Goal: Task Accomplishment & Management: Manage account settings

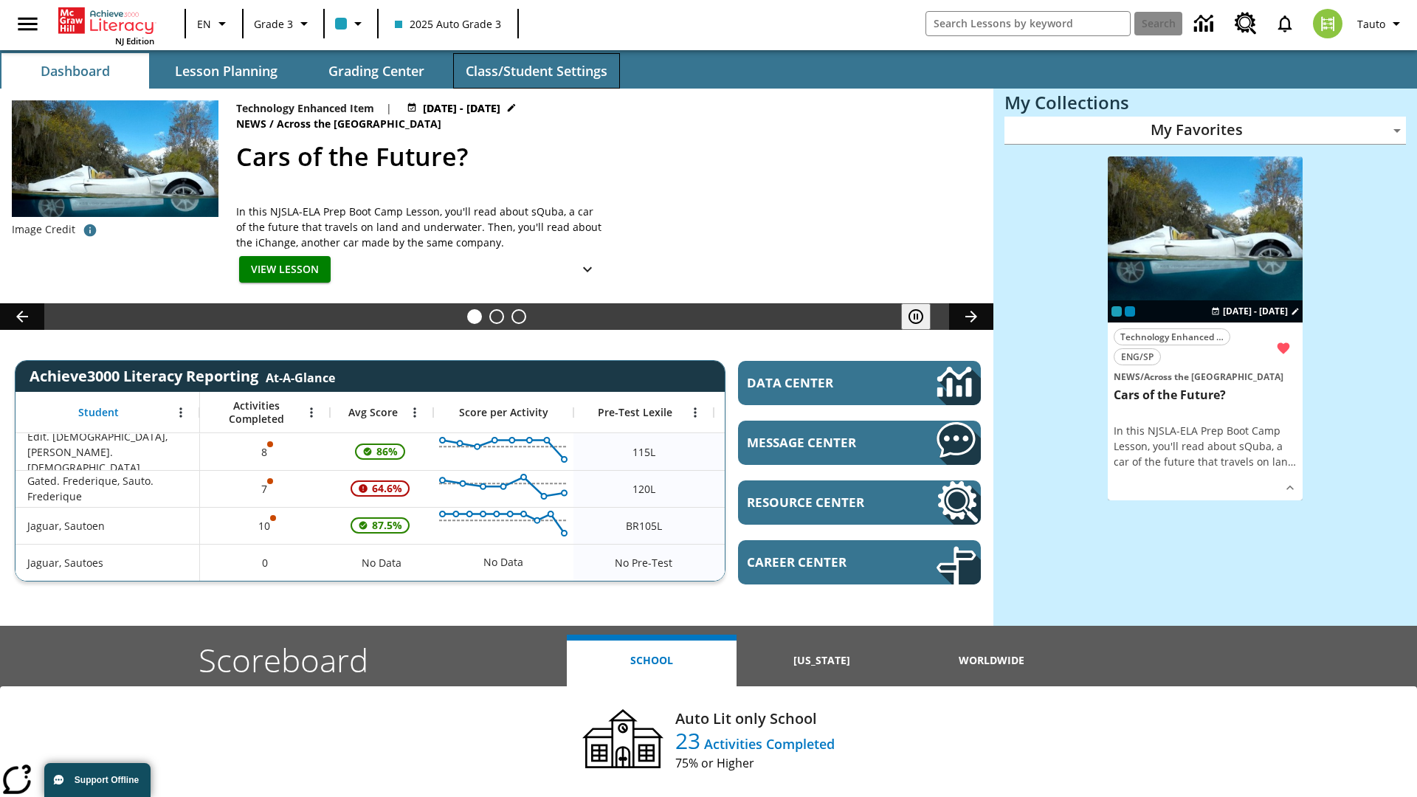
click at [536, 71] on span "Class/Student Settings" at bounding box center [537, 71] width 142 height 17
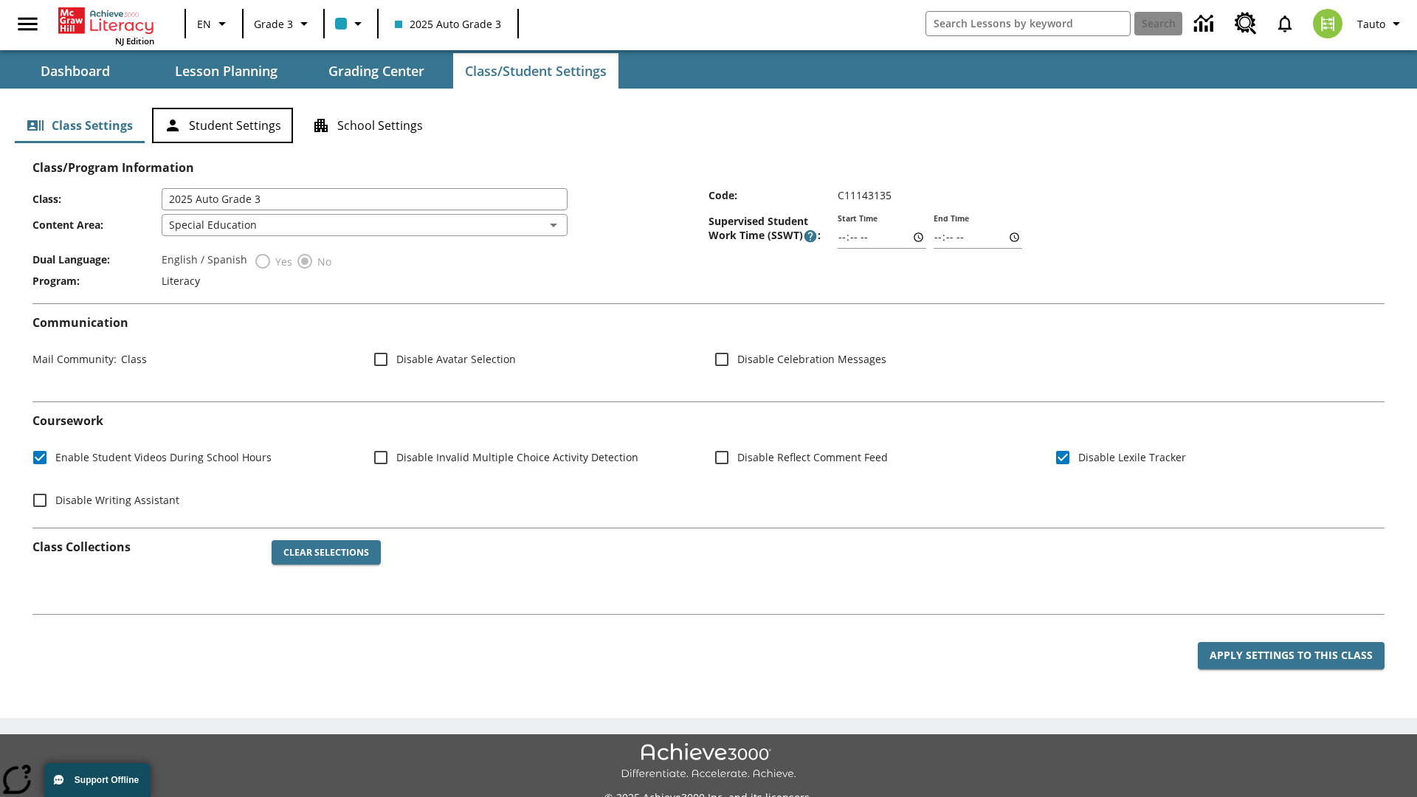
click at [222, 125] on button "Student Settings" at bounding box center [222, 125] width 141 height 35
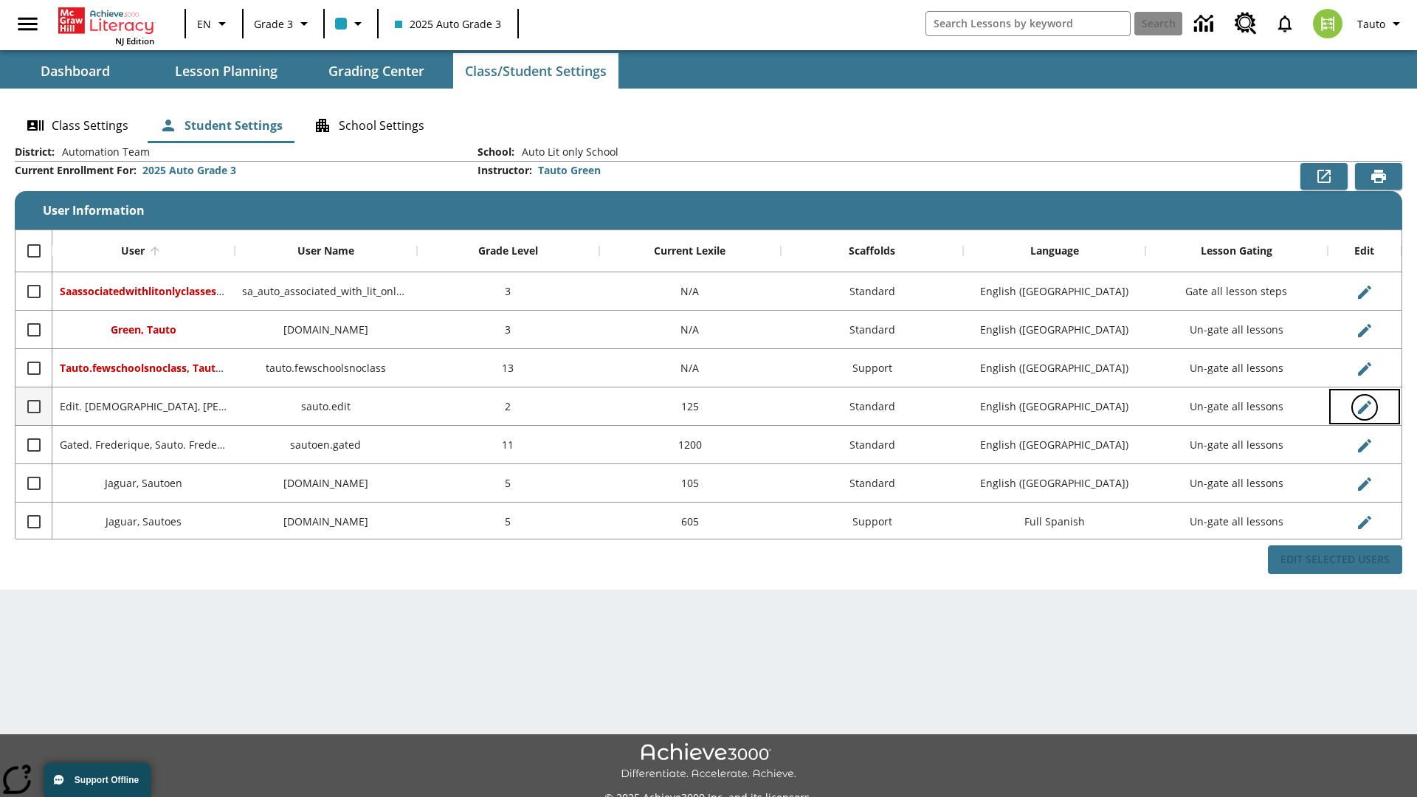
click at [1364, 407] on icon "Edit User" at bounding box center [1364, 407] width 13 height 13
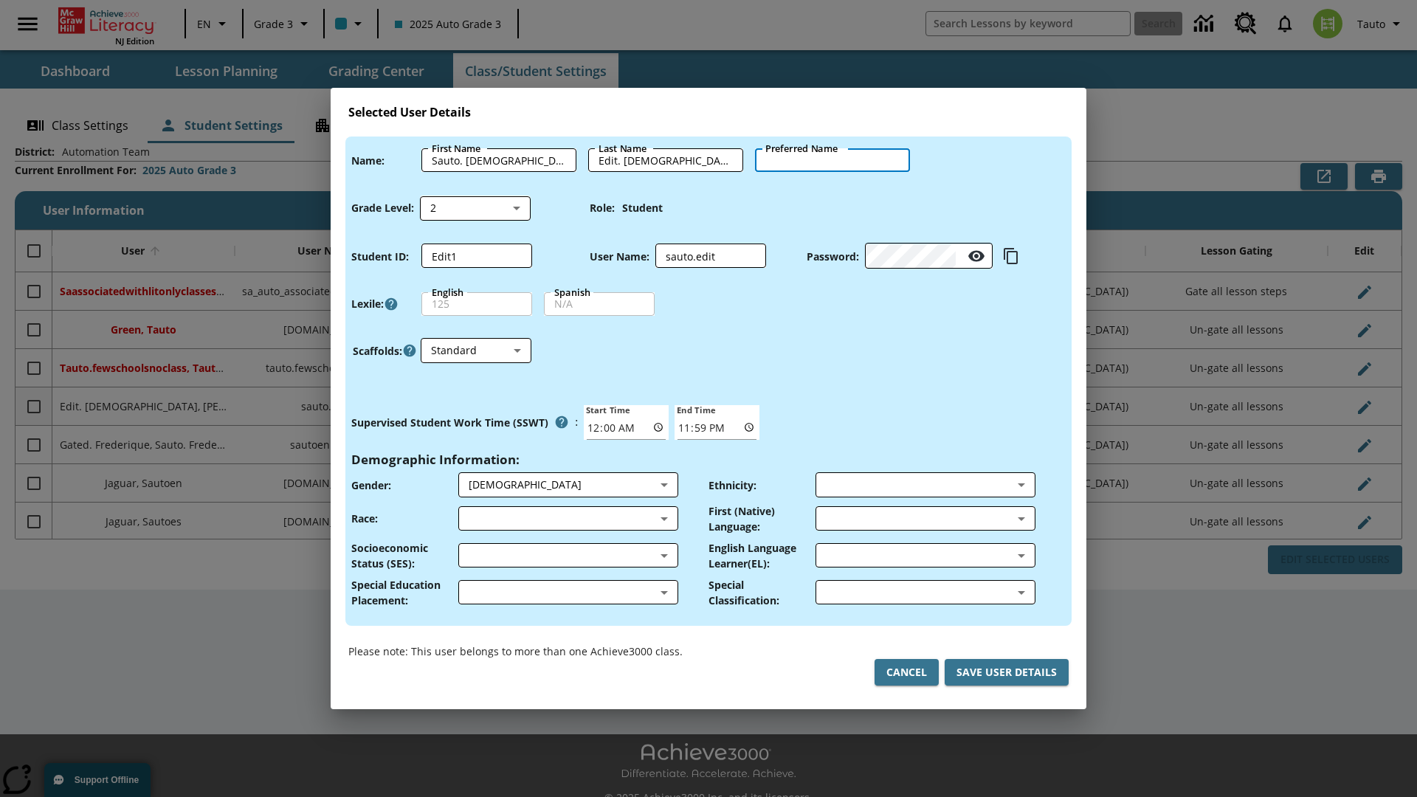
type input "[PERSON_NAME]"
click at [906, 672] on button "Cancel" at bounding box center [906, 672] width 64 height 27
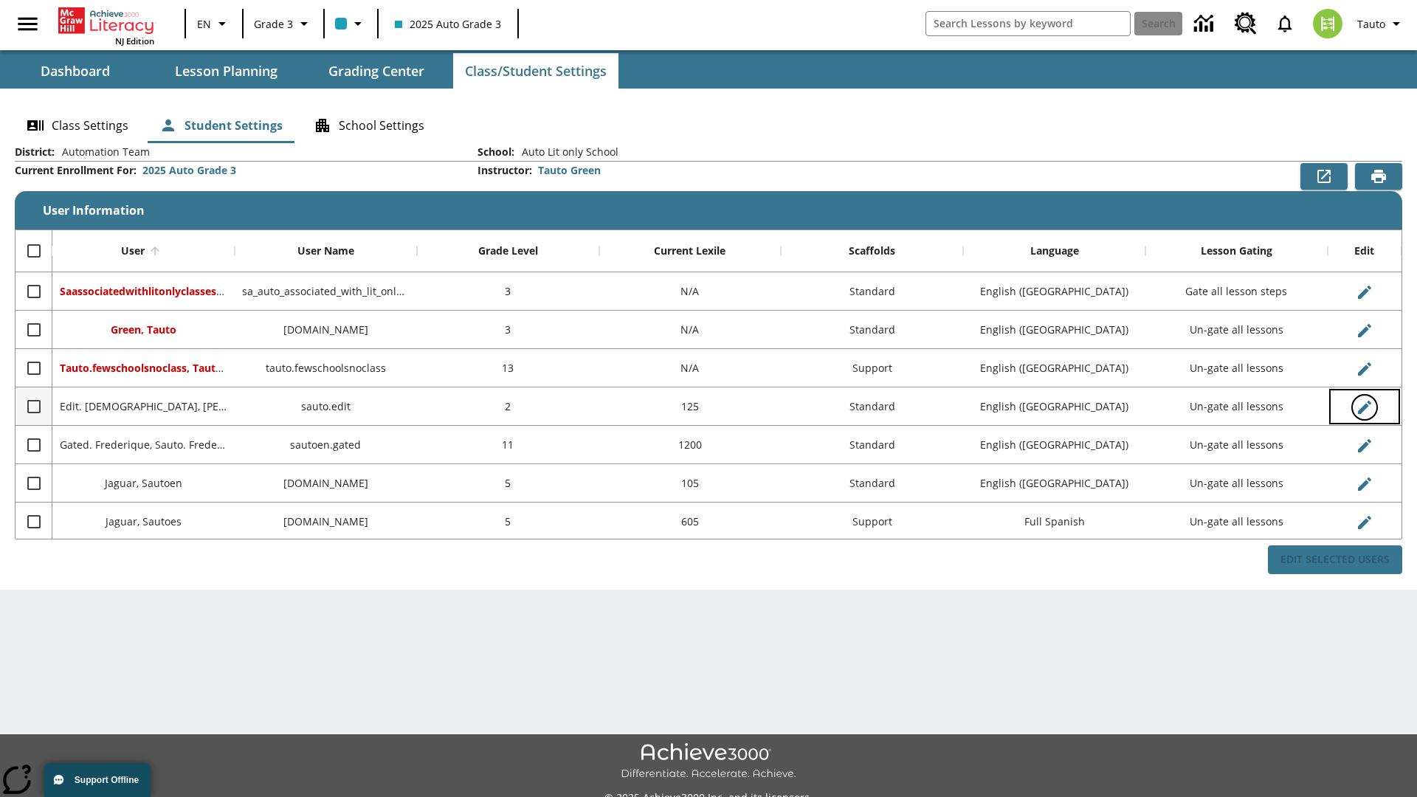
click at [1364, 407] on icon "Edit User" at bounding box center [1364, 407] width 13 height 13
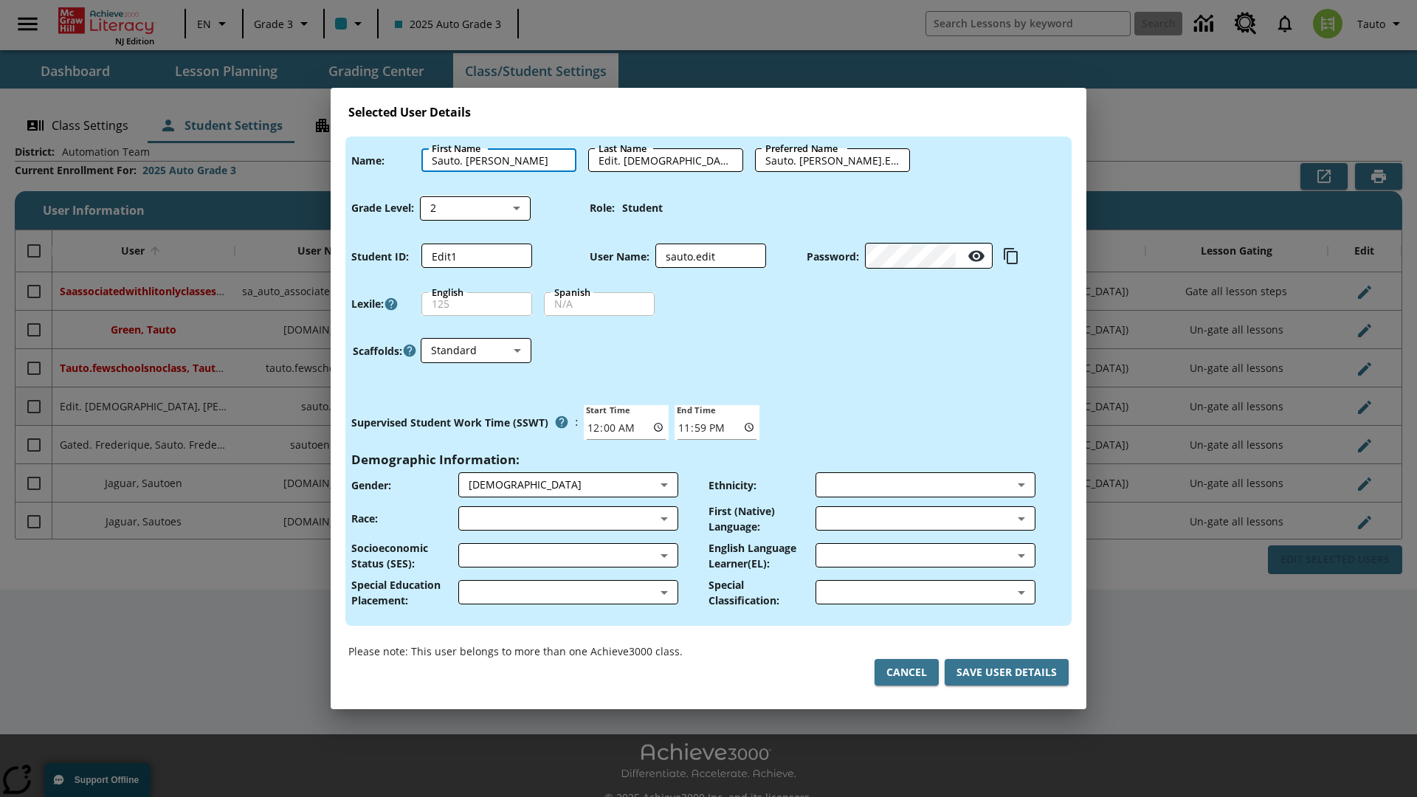
type input "Sauto. [PERSON_NAME]"
type input "Edit. [PERSON_NAME]"
type input "Sauto. [PERSON_NAME].Edit. [PERSON_NAME]"
click at [475, 207] on body "Skip to main content NJ Edition EN Grade 3 2025 Auto Grade 3 Search 0 Tauto Das…" at bounding box center [708, 414] width 1417 height 829
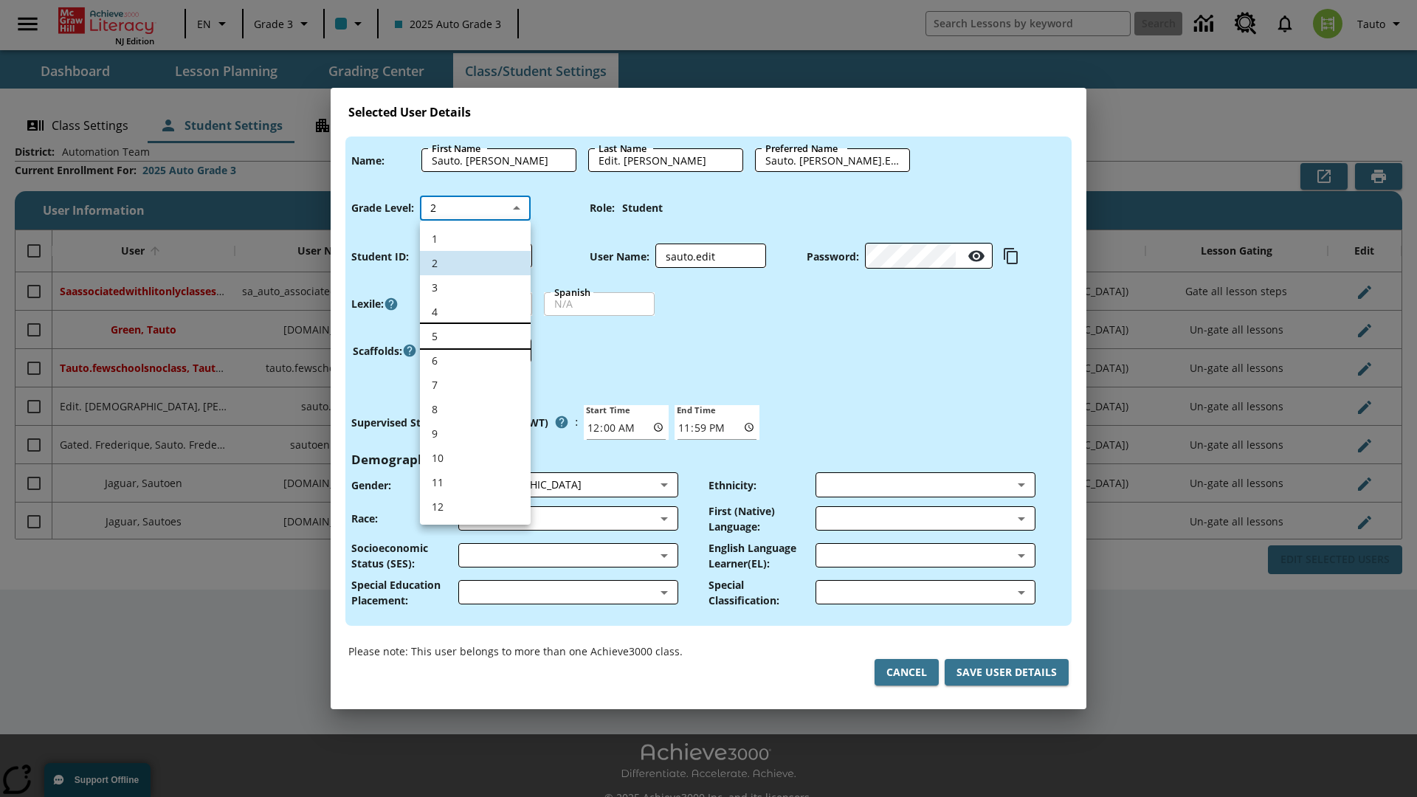
click at [475, 336] on li "5" at bounding box center [475, 336] width 111 height 24
type input "5"
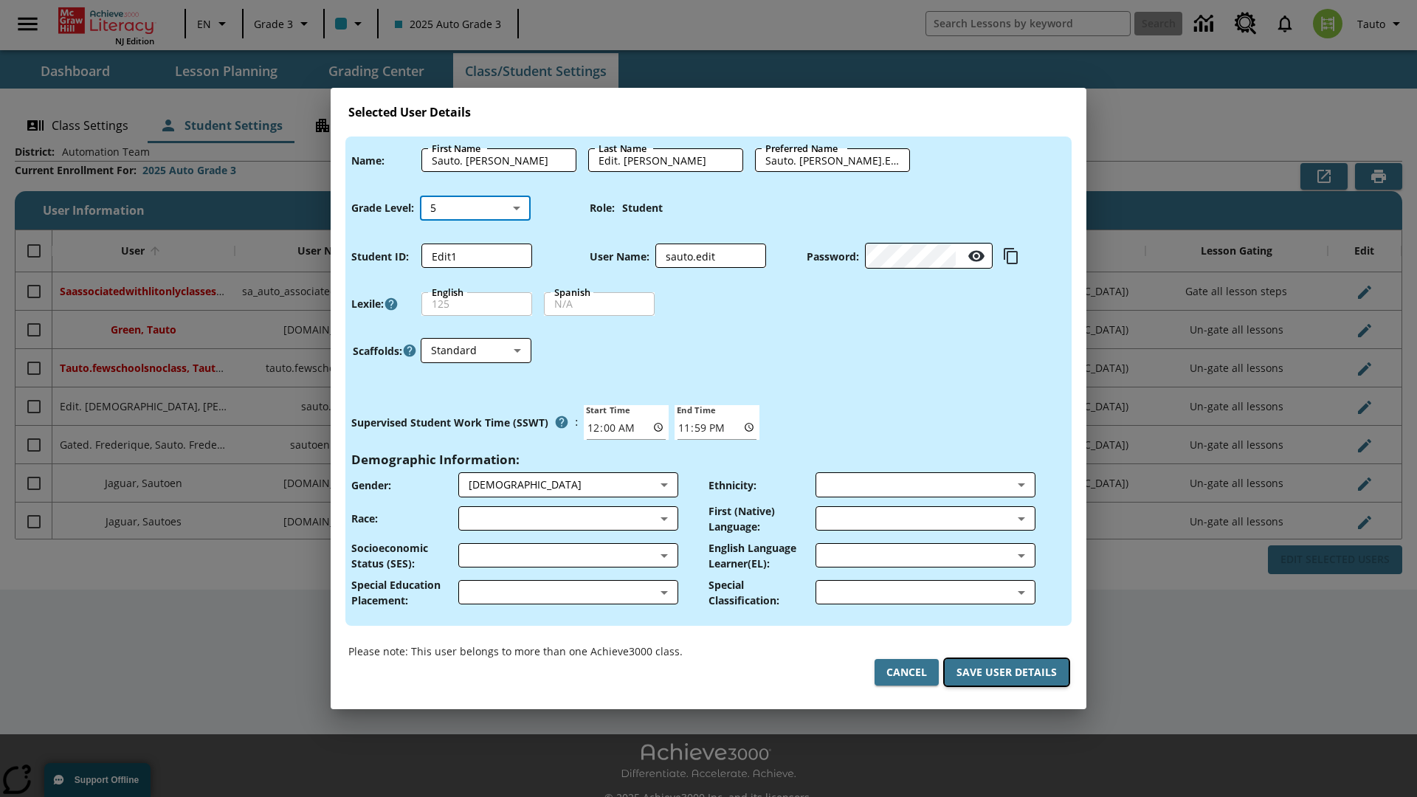
click at [1007, 672] on button "Save User Details" at bounding box center [1007, 672] width 124 height 27
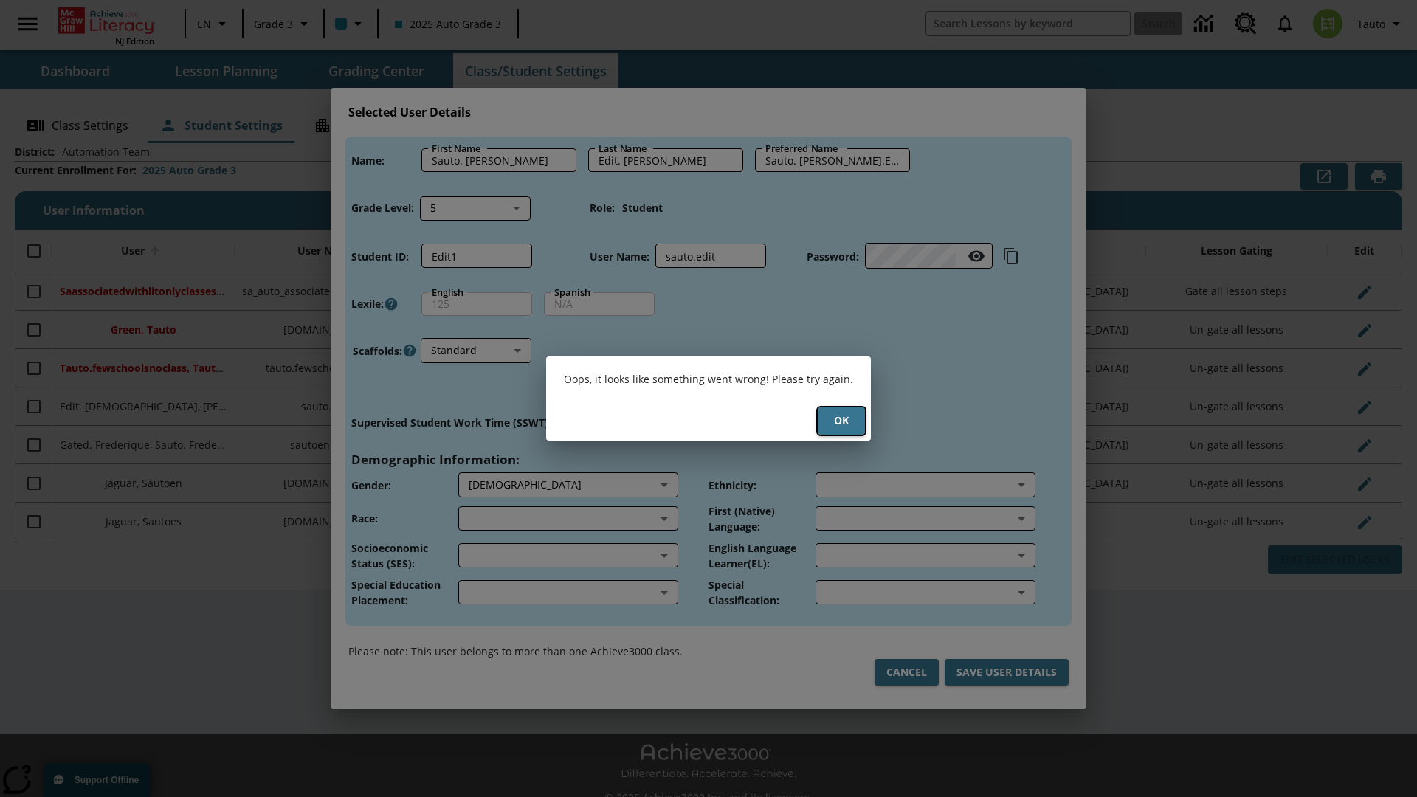
click at [841, 421] on button "Ok" at bounding box center [841, 420] width 47 height 27
